Goal: Task Accomplishment & Management: Check status

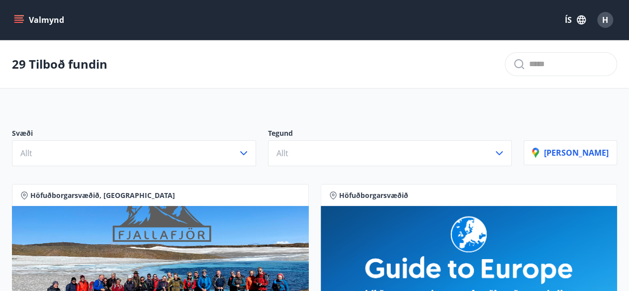
click at [16, 18] on icon "menu" at bounding box center [18, 17] width 9 height 1
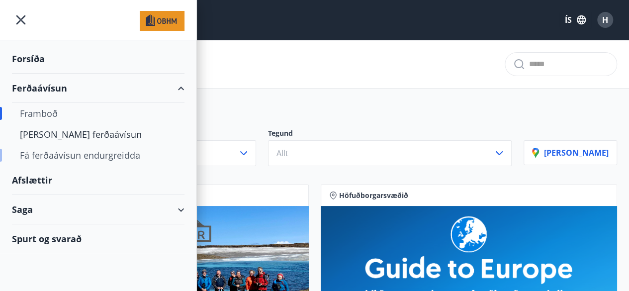
click at [74, 153] on div "Fá ferðaávísun endurgreidda" at bounding box center [98, 155] width 157 height 21
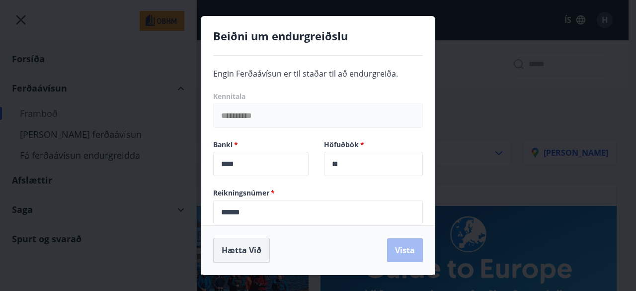
click at [228, 250] on button "Hætta við" at bounding box center [241, 250] width 57 height 25
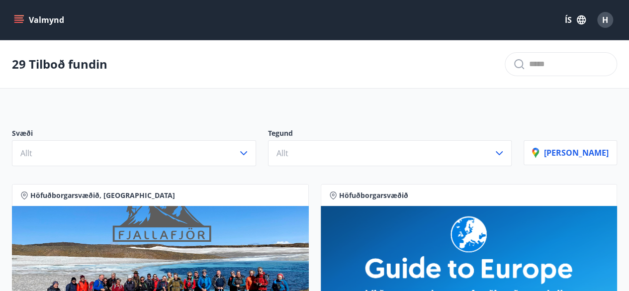
click at [38, 20] on button "Valmynd" at bounding box center [40, 20] width 56 height 18
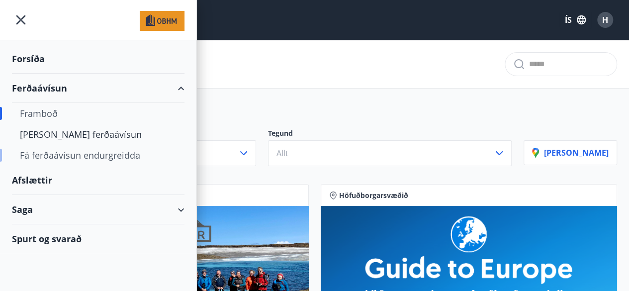
click at [85, 153] on div "Fá ferðaávísun endurgreidda" at bounding box center [98, 155] width 157 height 21
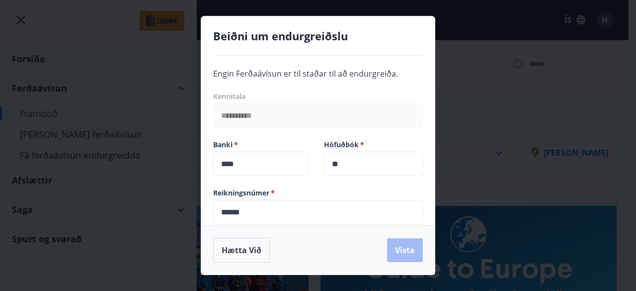
click at [22, 20] on div "**********" at bounding box center [318, 145] width 636 height 291
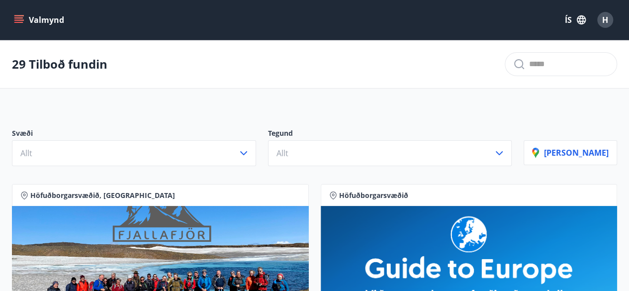
click at [18, 16] on icon "menu" at bounding box center [19, 20] width 10 height 10
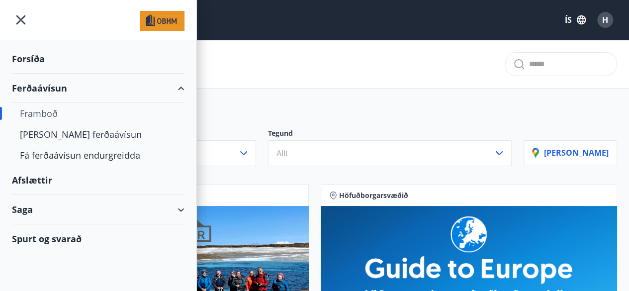
click at [21, 211] on div "Saga" at bounding box center [98, 209] width 172 height 29
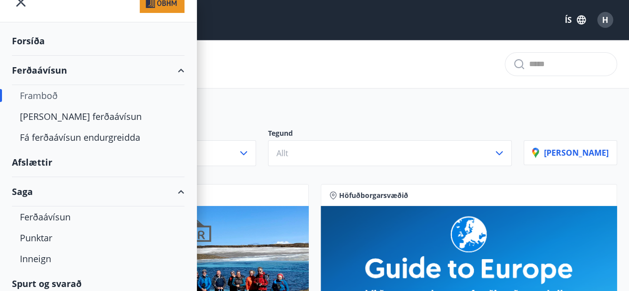
scroll to position [24, 0]
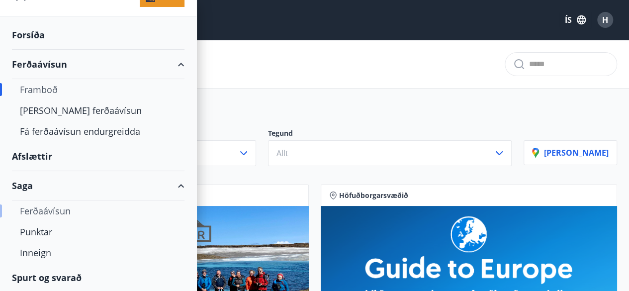
click at [37, 210] on div "Ferðaávísun" at bounding box center [98, 210] width 157 height 21
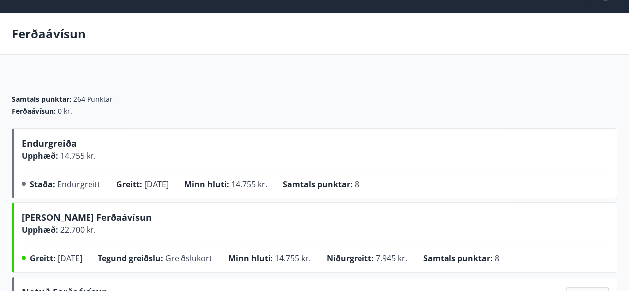
scroll to position [113, 0]
